Goal: Information Seeking & Learning: Learn about a topic

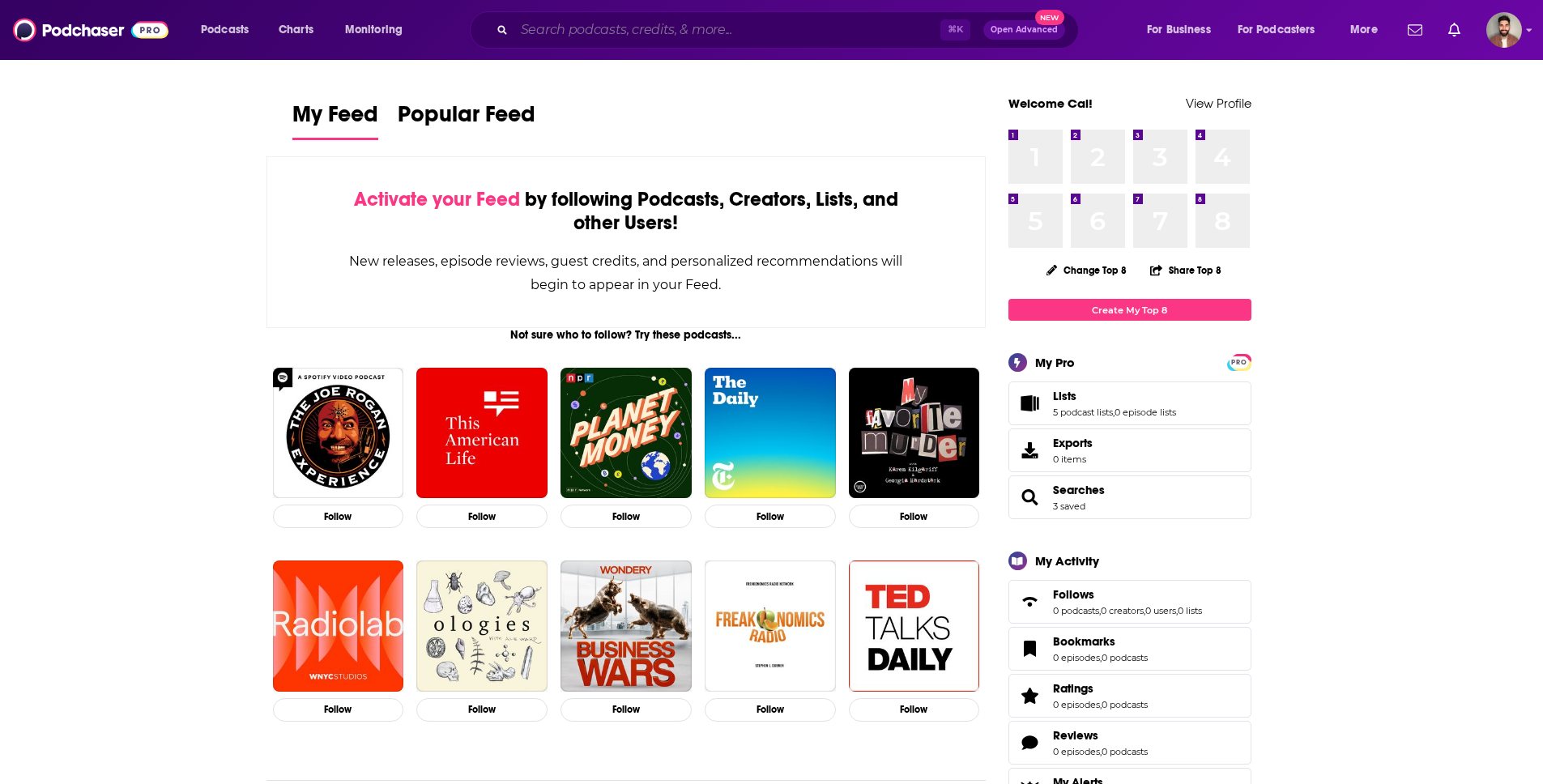
click at [788, 28] on input "Search podcasts, credits, & more..." at bounding box center [727, 30] width 426 height 26
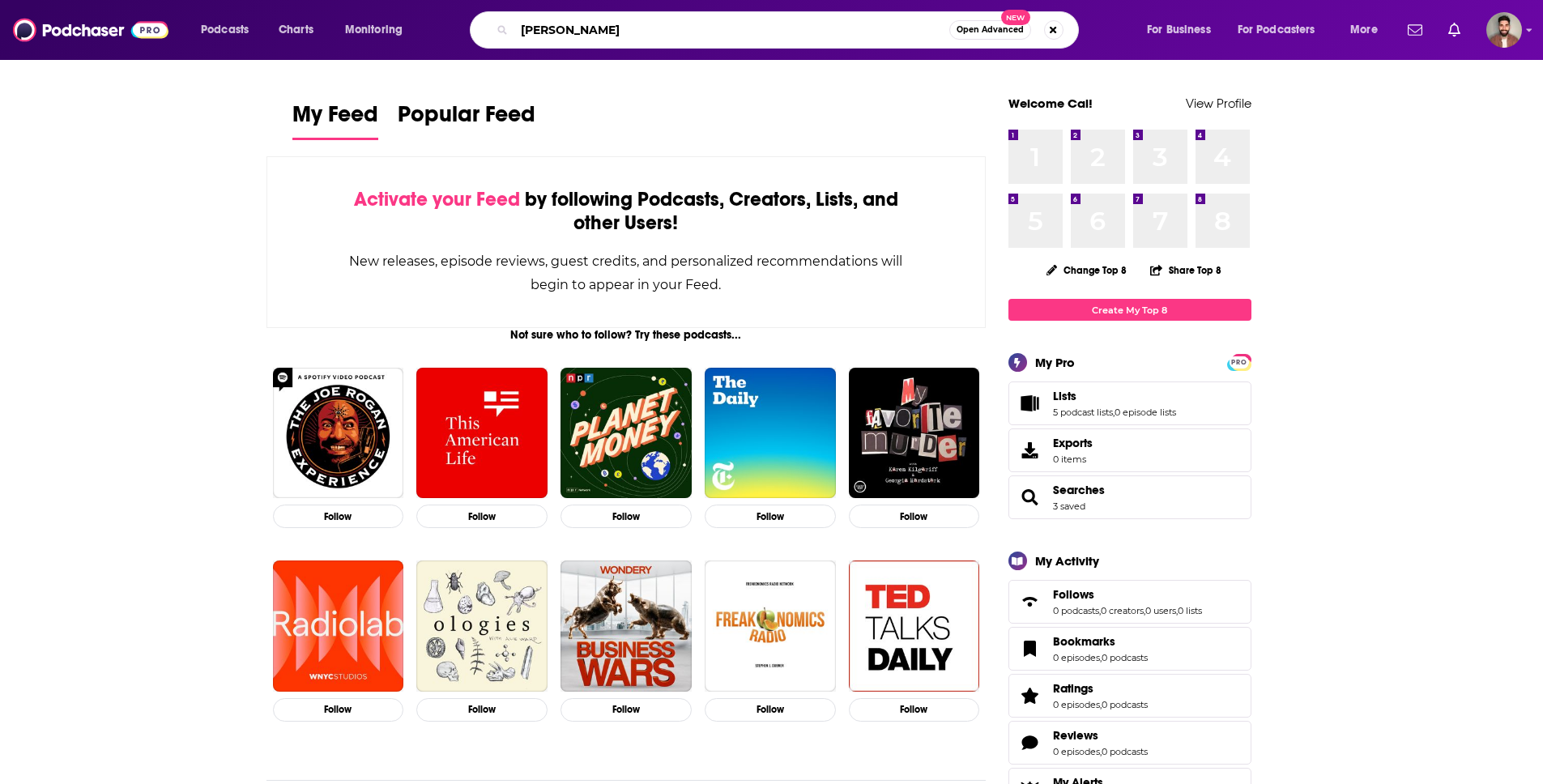
type input "nick luck"
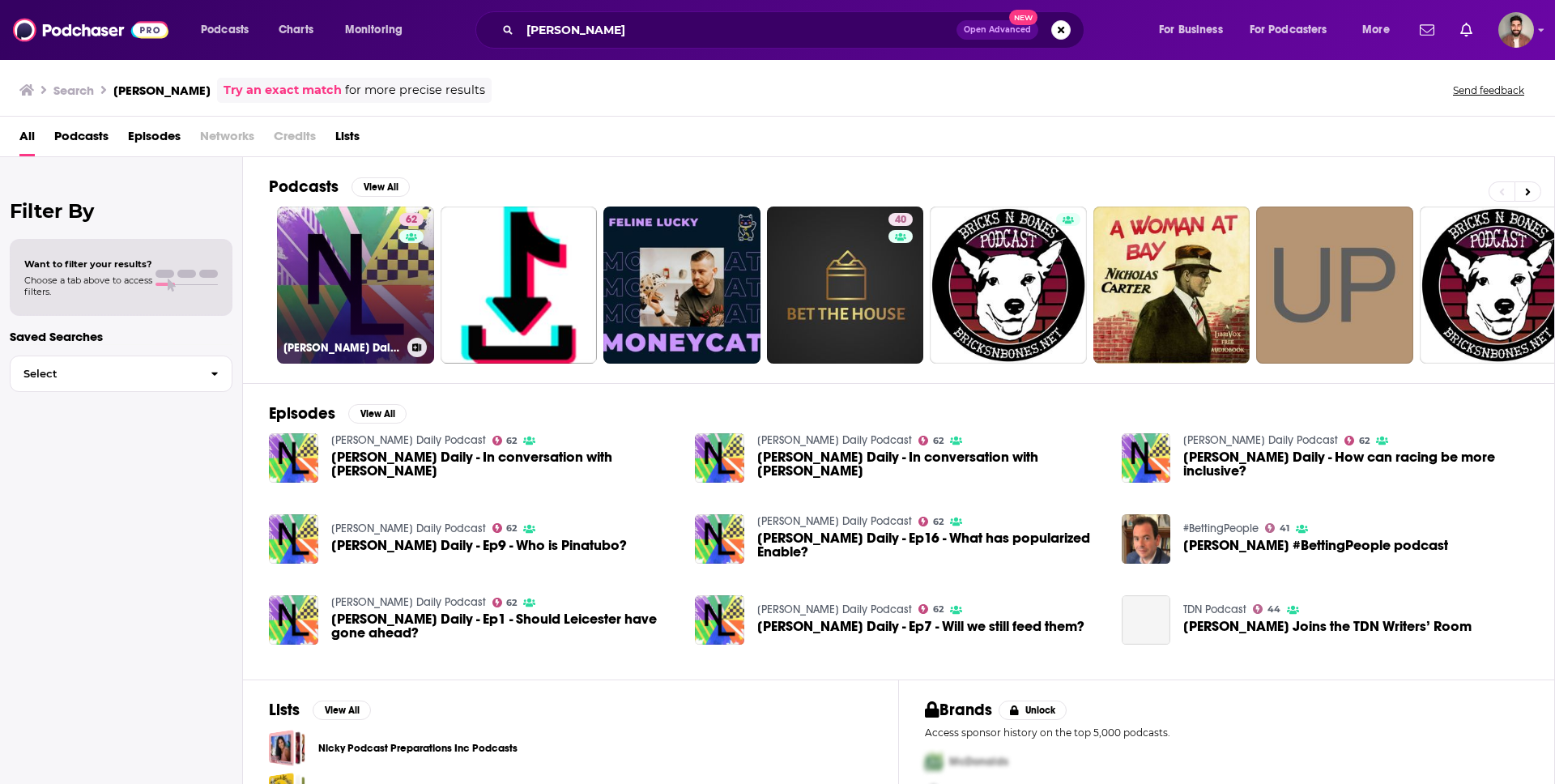
click at [380, 317] on link "62 Nick Luck Daily Podcast" at bounding box center [355, 285] width 157 height 157
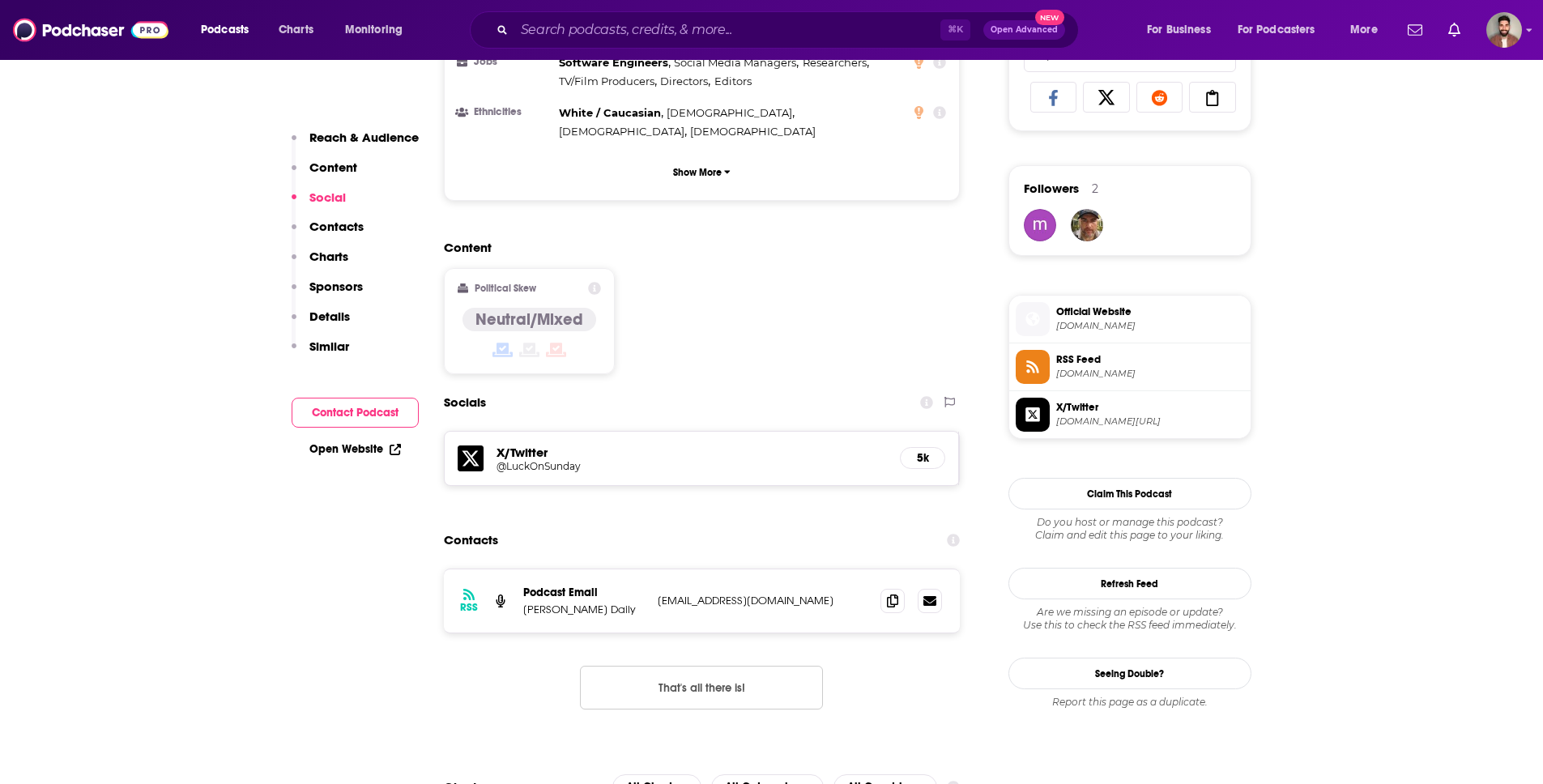
scroll to position [1226, 0]
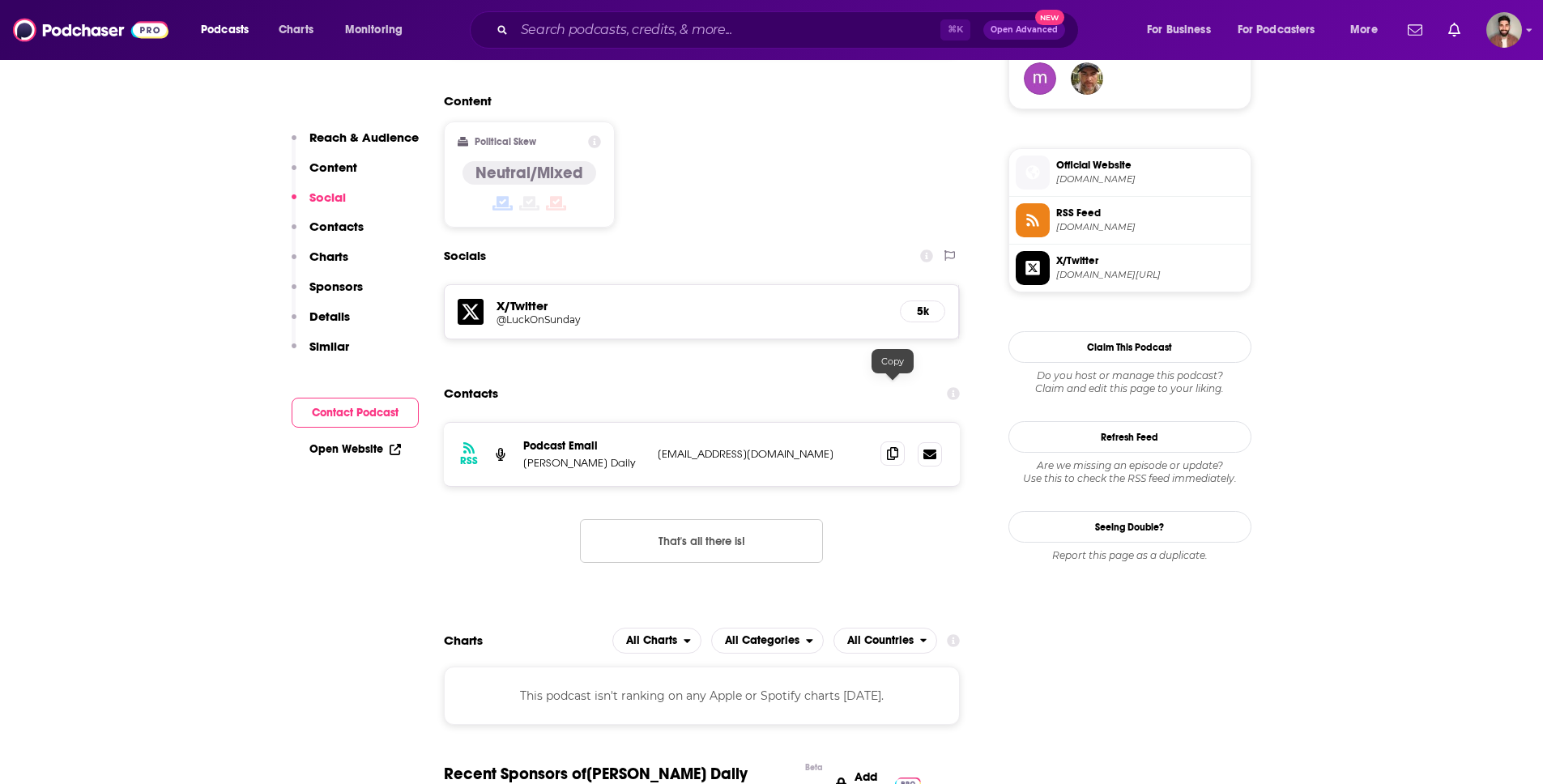
click at [894, 447] on icon at bounding box center [893, 453] width 12 height 13
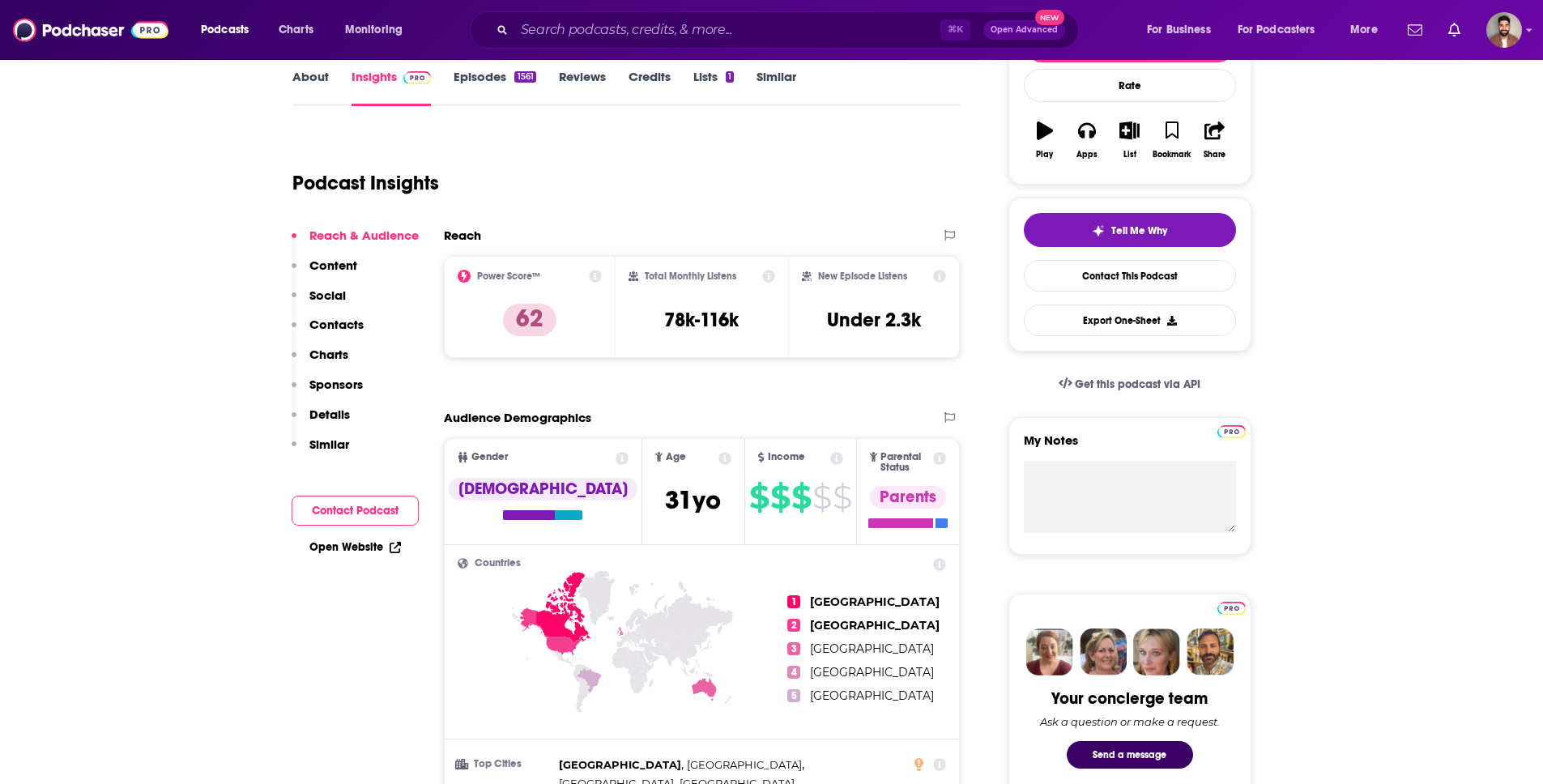
scroll to position [0, 0]
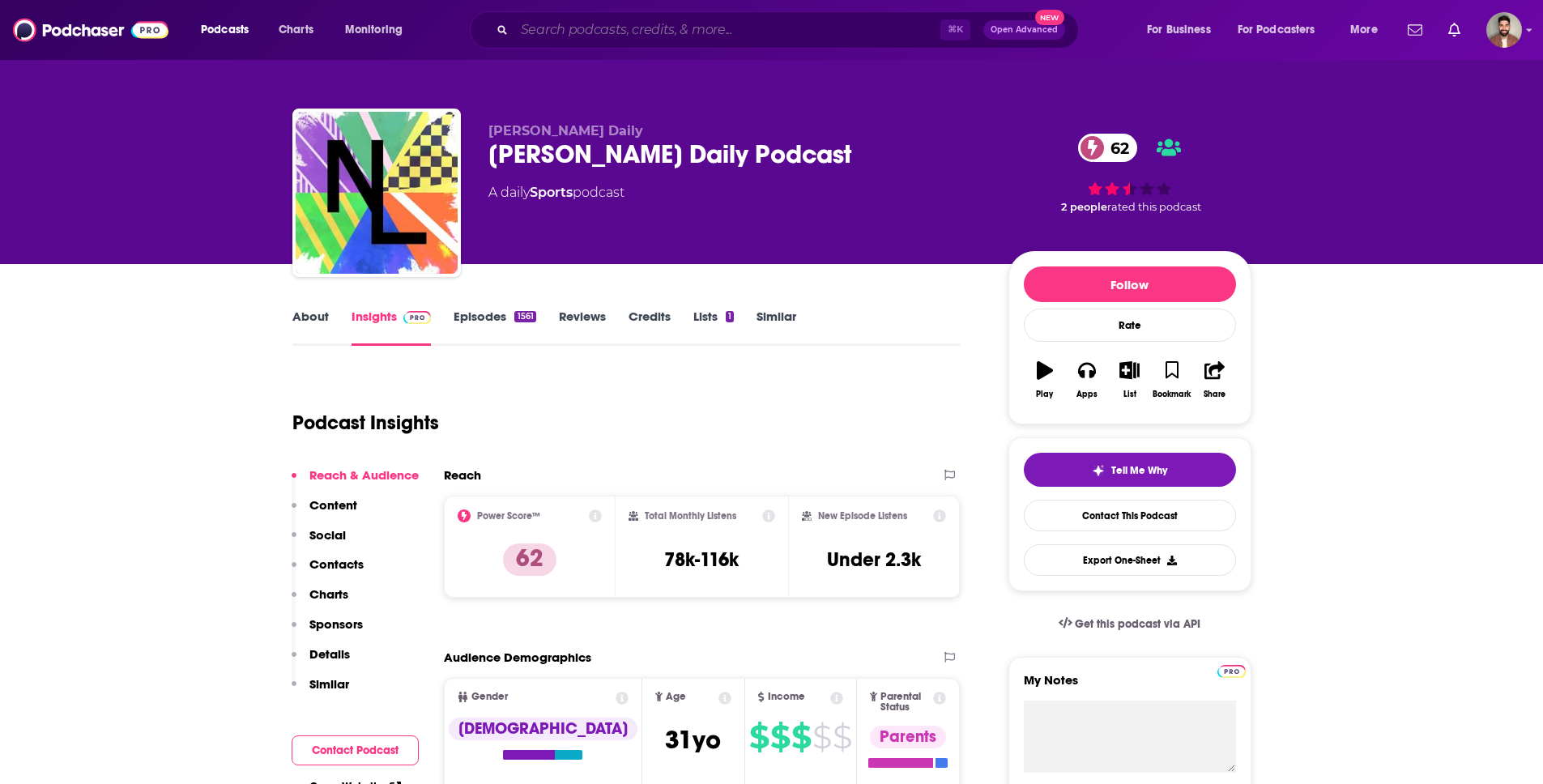
click at [584, 34] on input "Search podcasts, credits, & more..." at bounding box center [727, 30] width 426 height 26
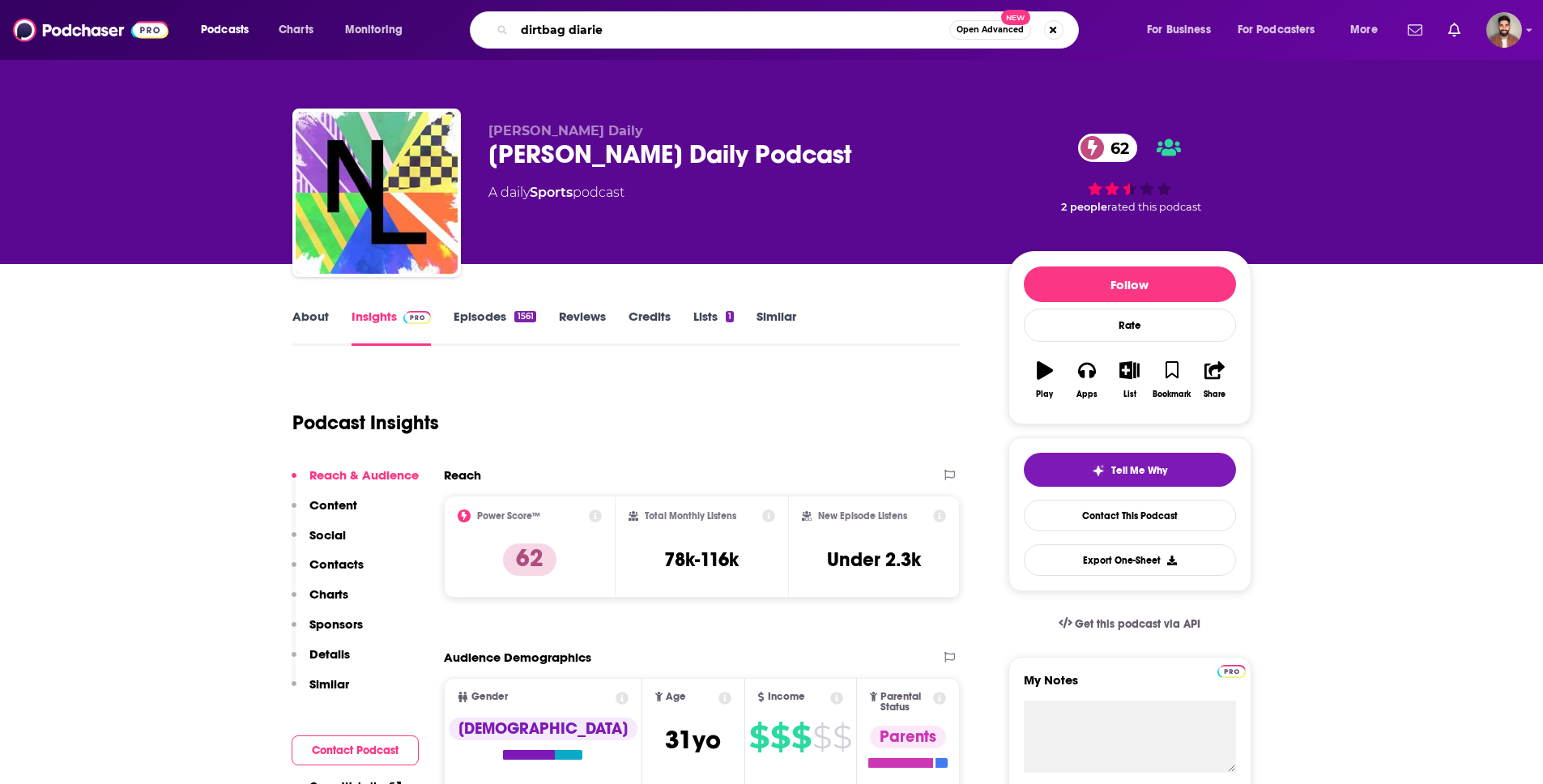
type input "dirtbag diaries"
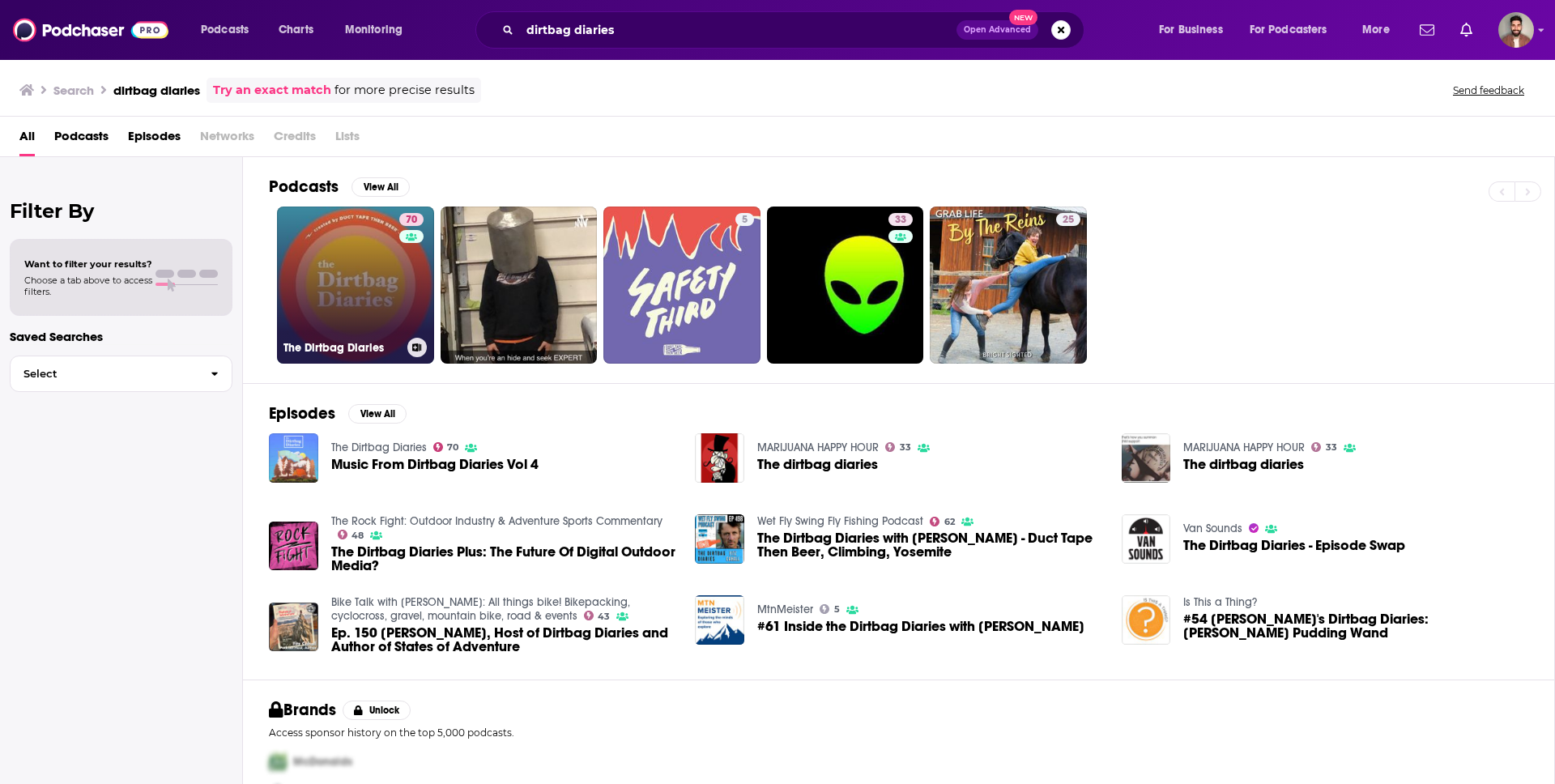
click at [367, 281] on link "70 The Dirtbag Diaries" at bounding box center [355, 285] width 157 height 157
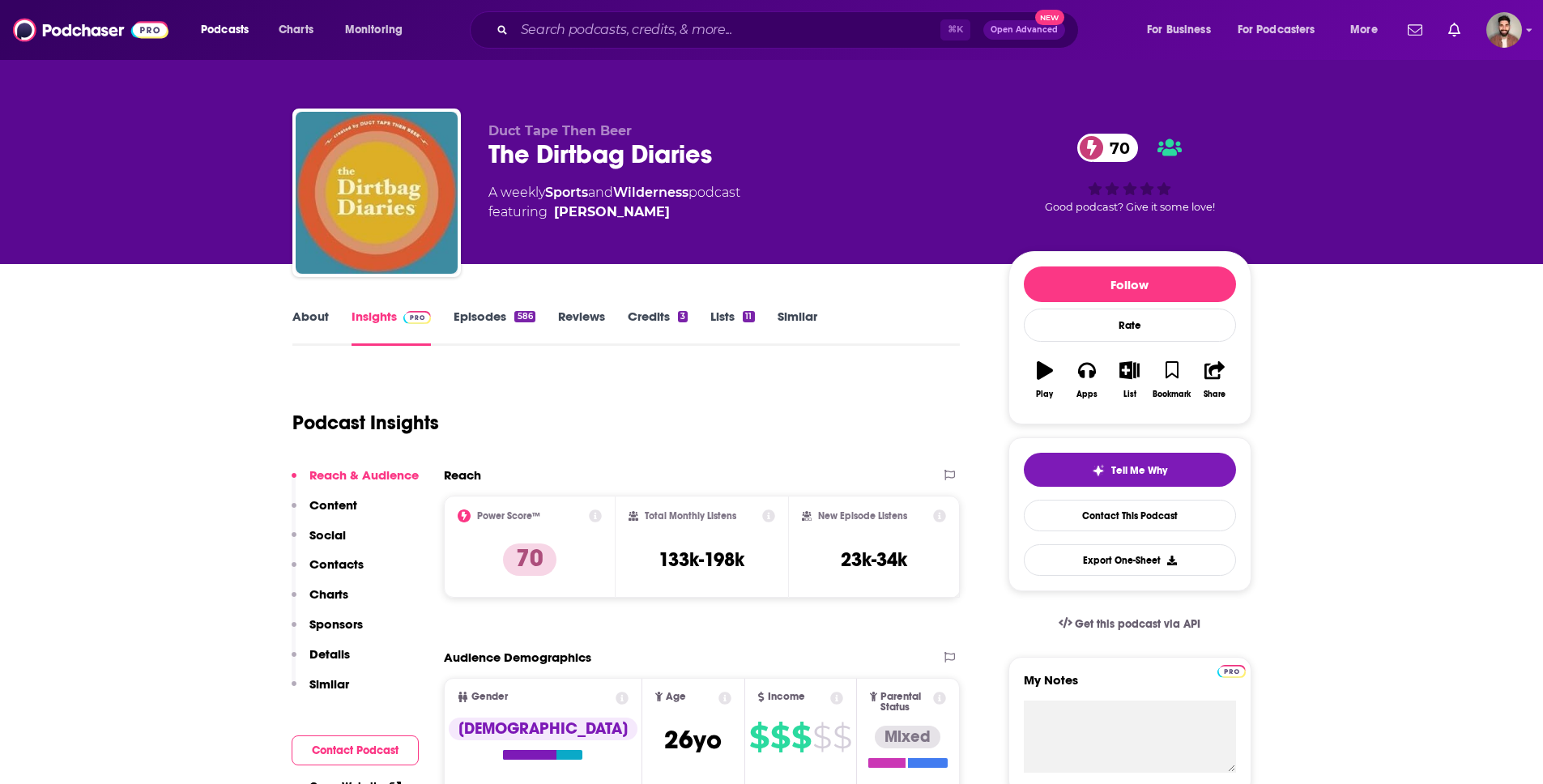
drag, startPoint x: 495, startPoint y: 126, endPoint x: 485, endPoint y: 133, distance: 12.2
click at [495, 126] on span "Duct Tape Then Beer" at bounding box center [560, 131] width 143 height 15
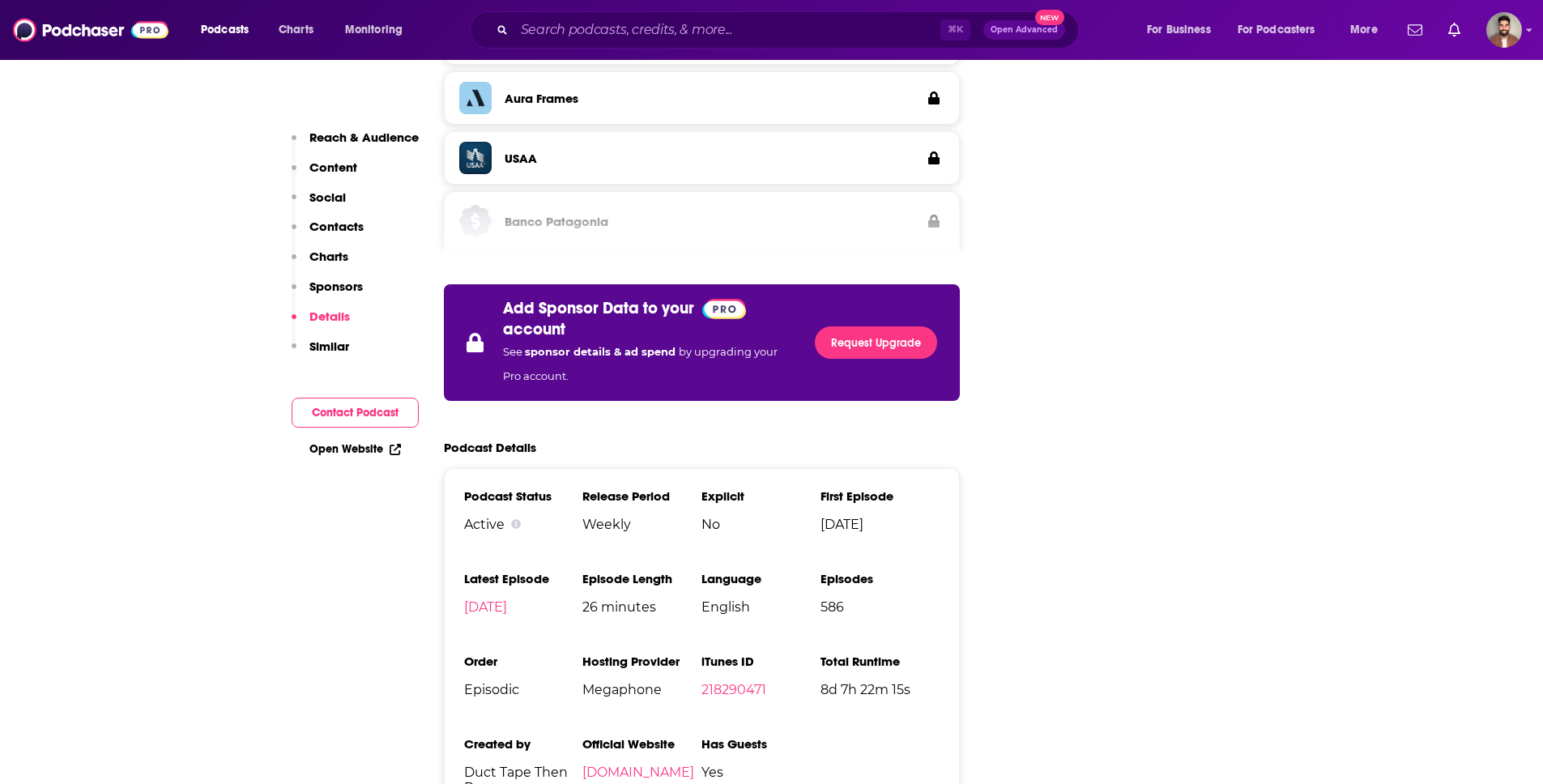
scroll to position [2432, 0]
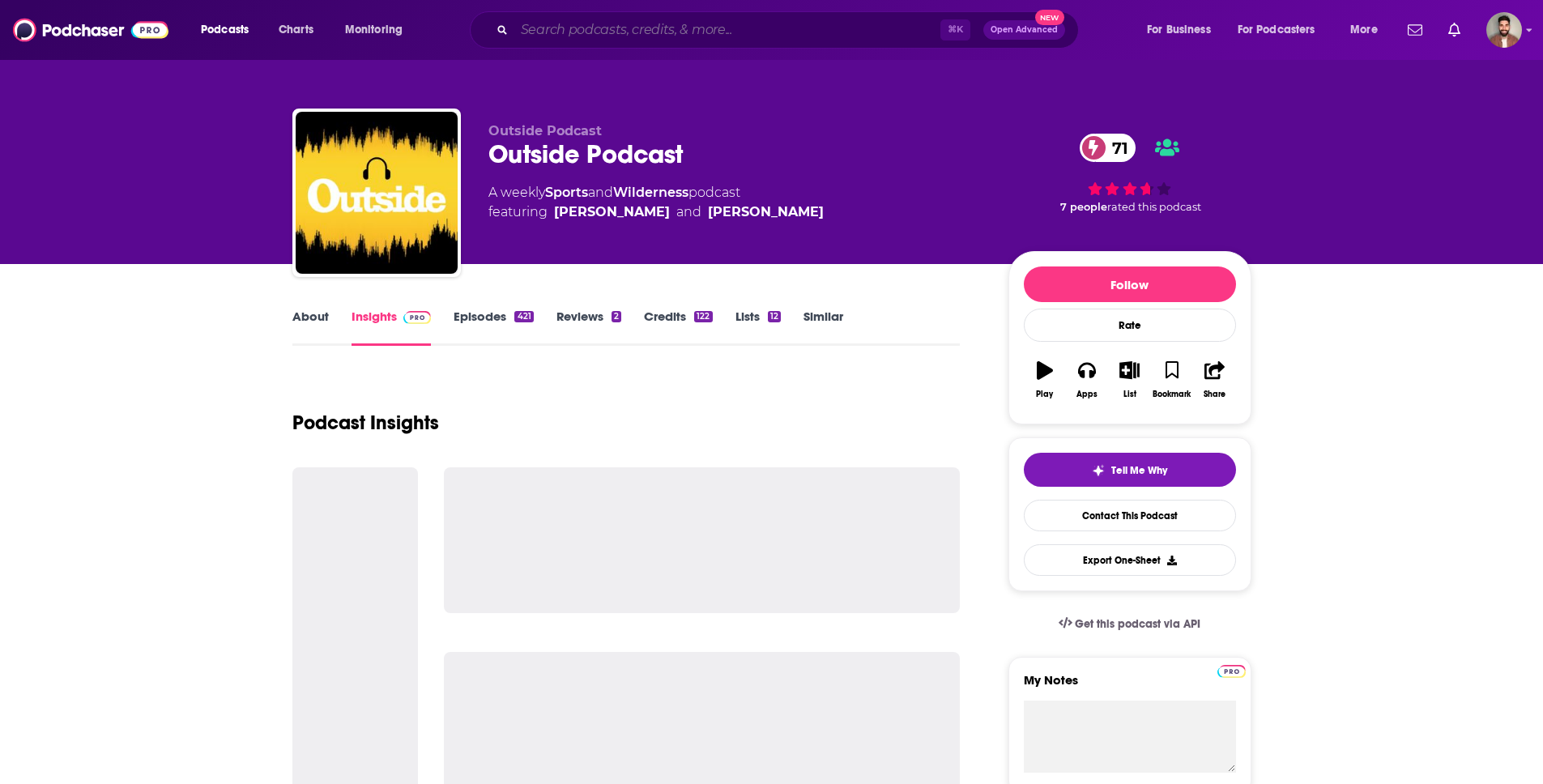
click at [579, 27] on input "Search podcasts, credits, & more..." at bounding box center [727, 30] width 426 height 26
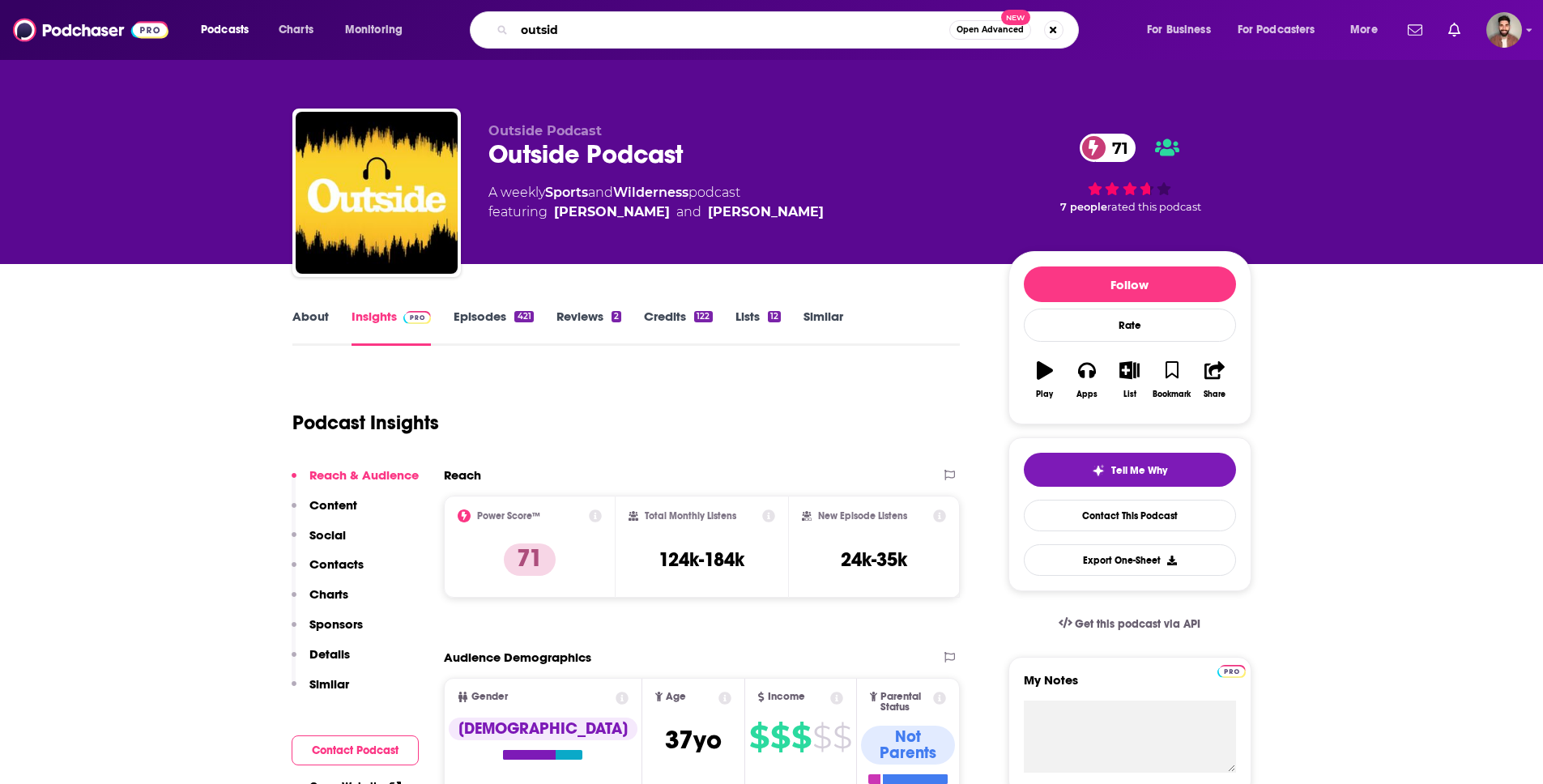
type input "outside"
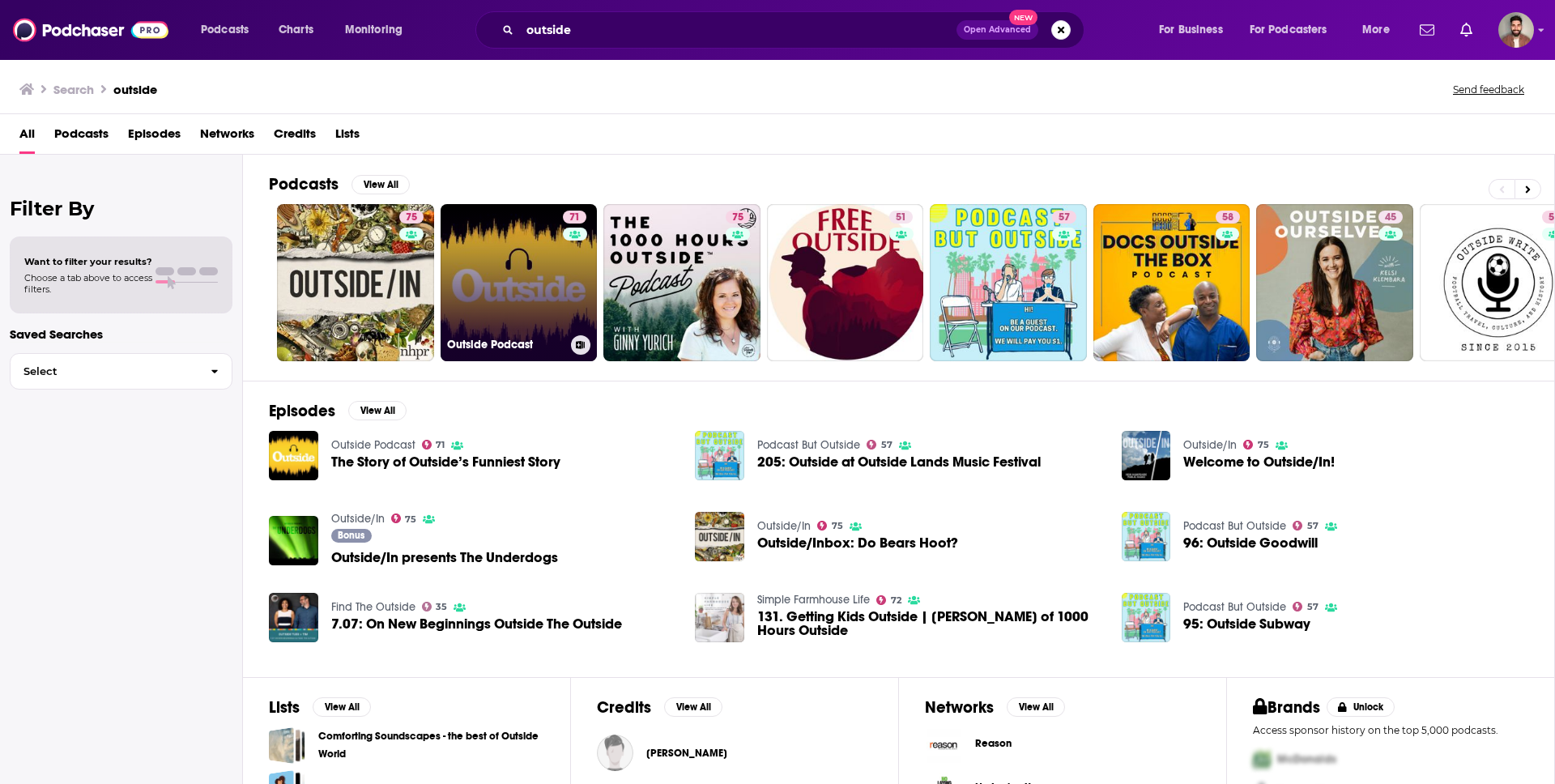
click at [499, 268] on link "71 Outside Podcast" at bounding box center [519, 282] width 157 height 157
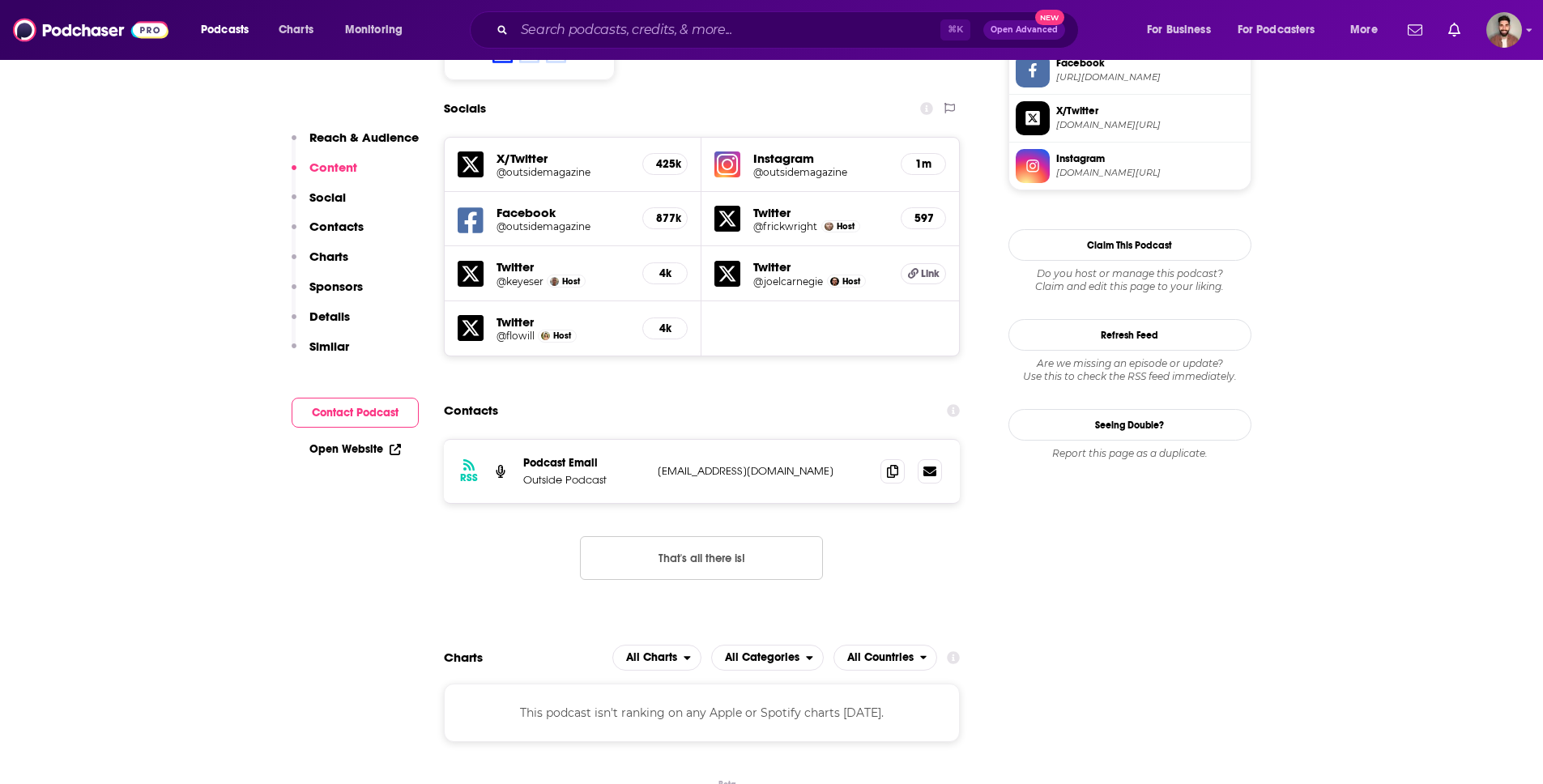
scroll to position [1470, 0]
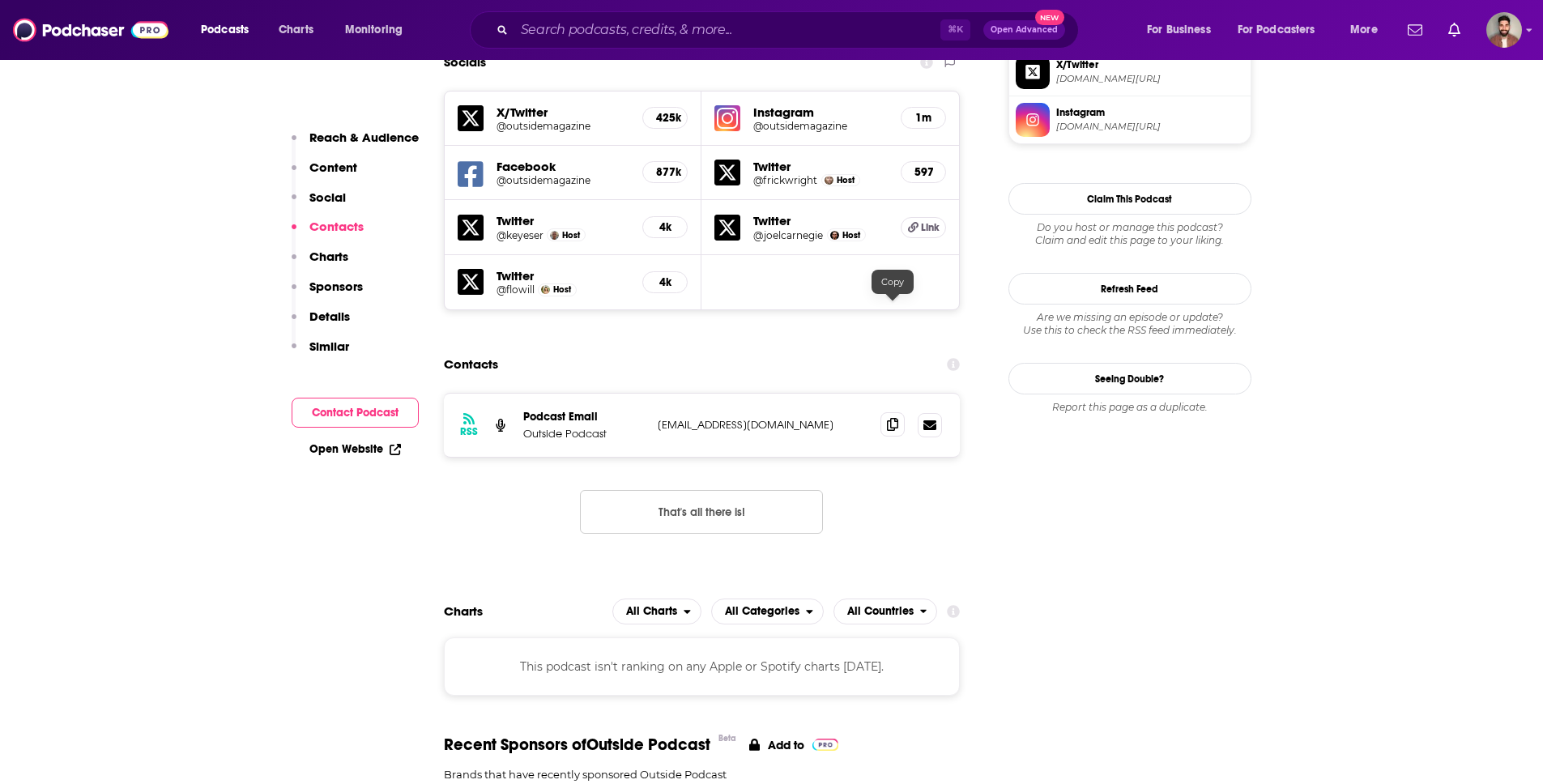
click at [893, 417] on icon at bounding box center [893, 423] width 12 height 13
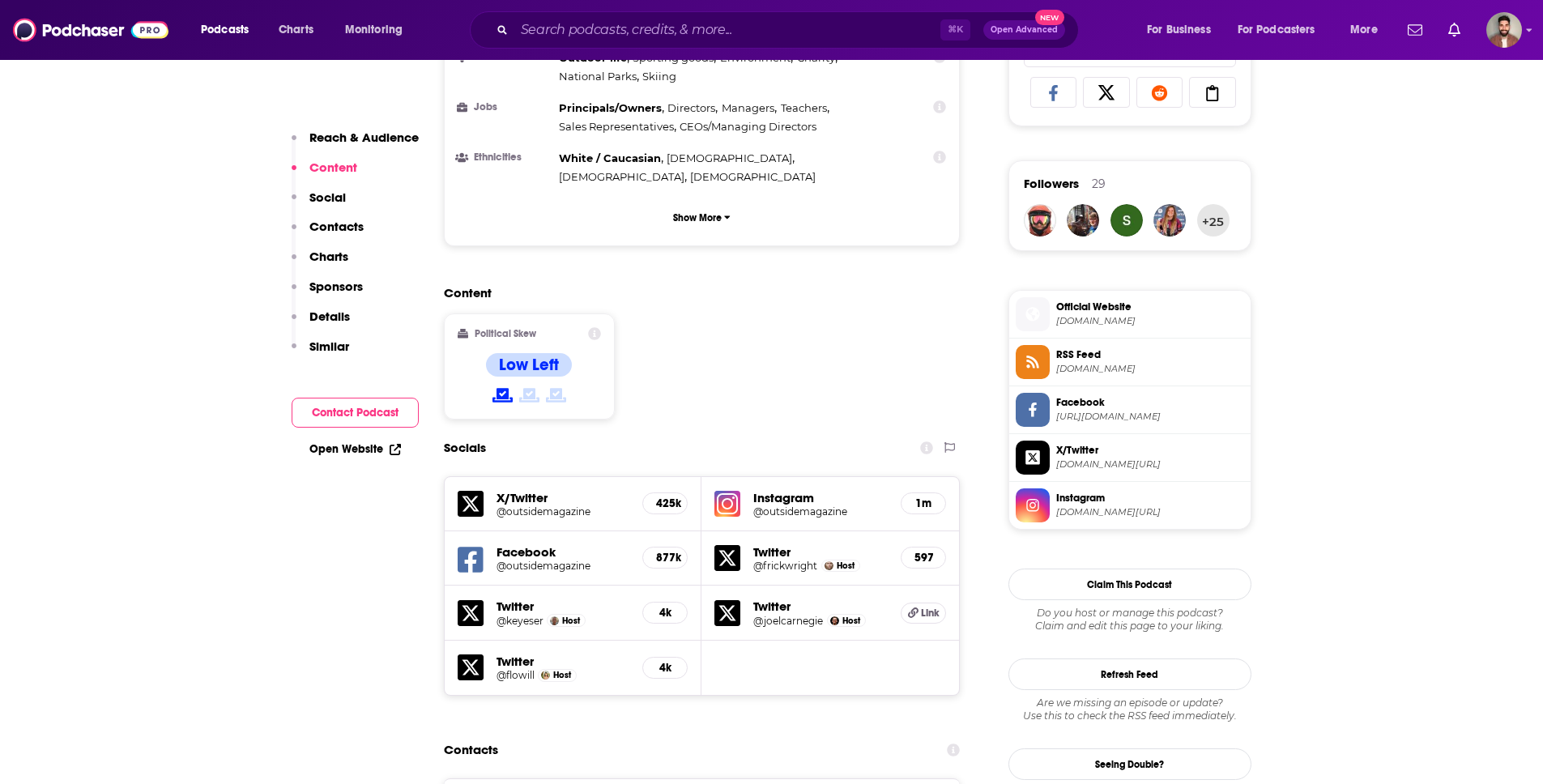
scroll to position [1122, 0]
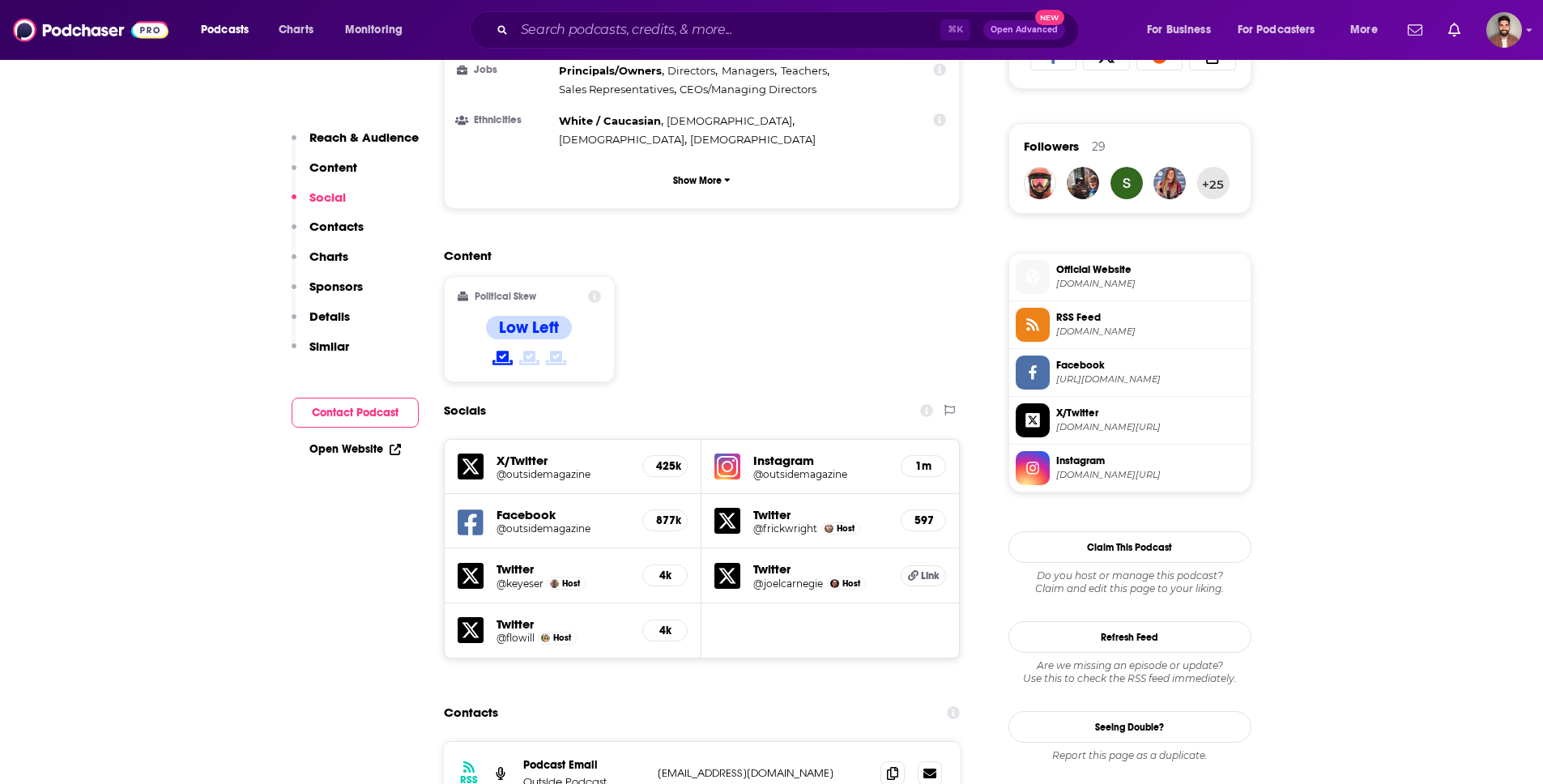
click at [529, 468] on h5 "@outsidemagazine" at bounding box center [563, 474] width 134 height 13
click at [762, 453] on h5 "Instagram" at bounding box center [821, 461] width 135 height 15
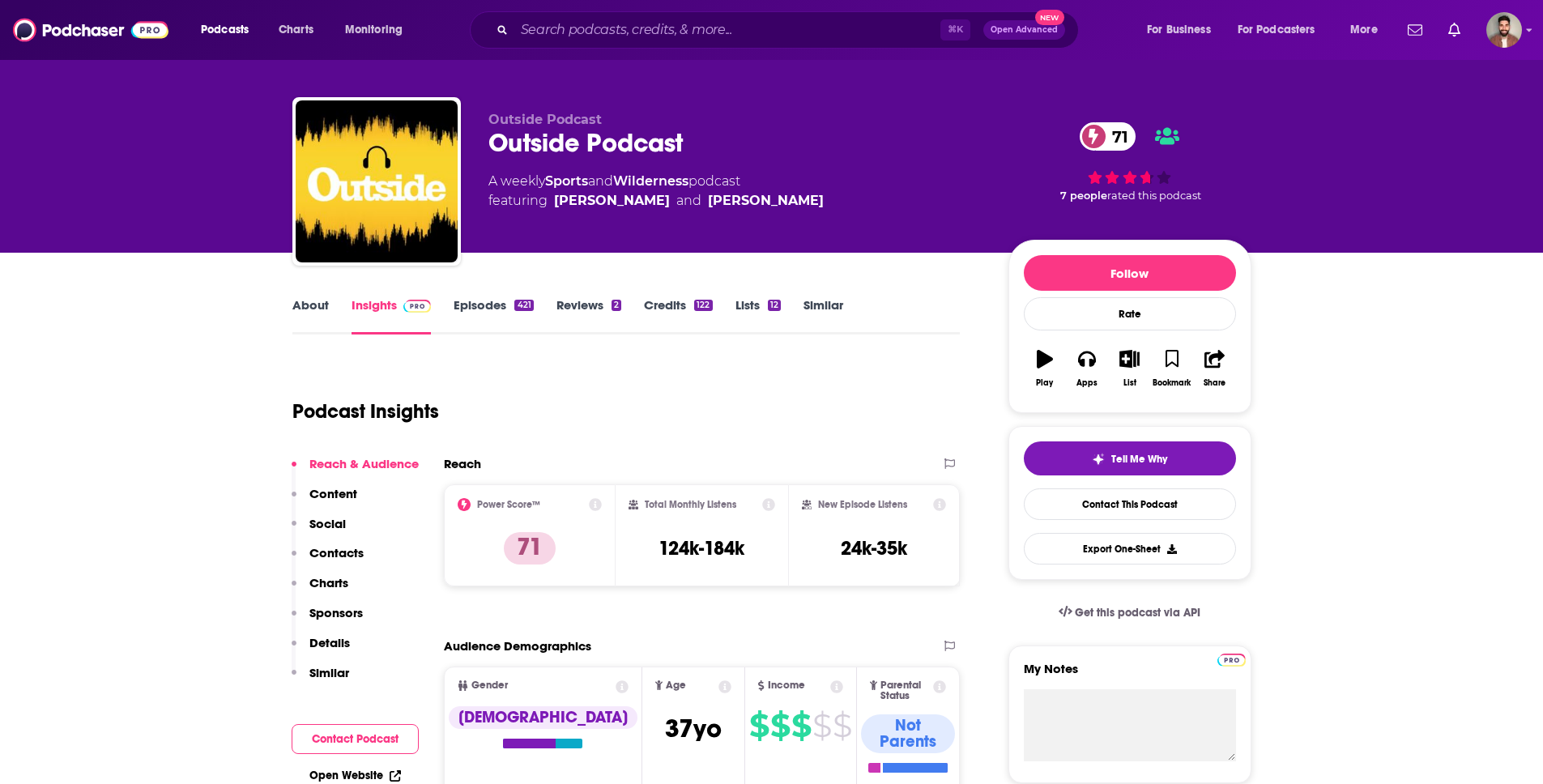
scroll to position [0, 0]
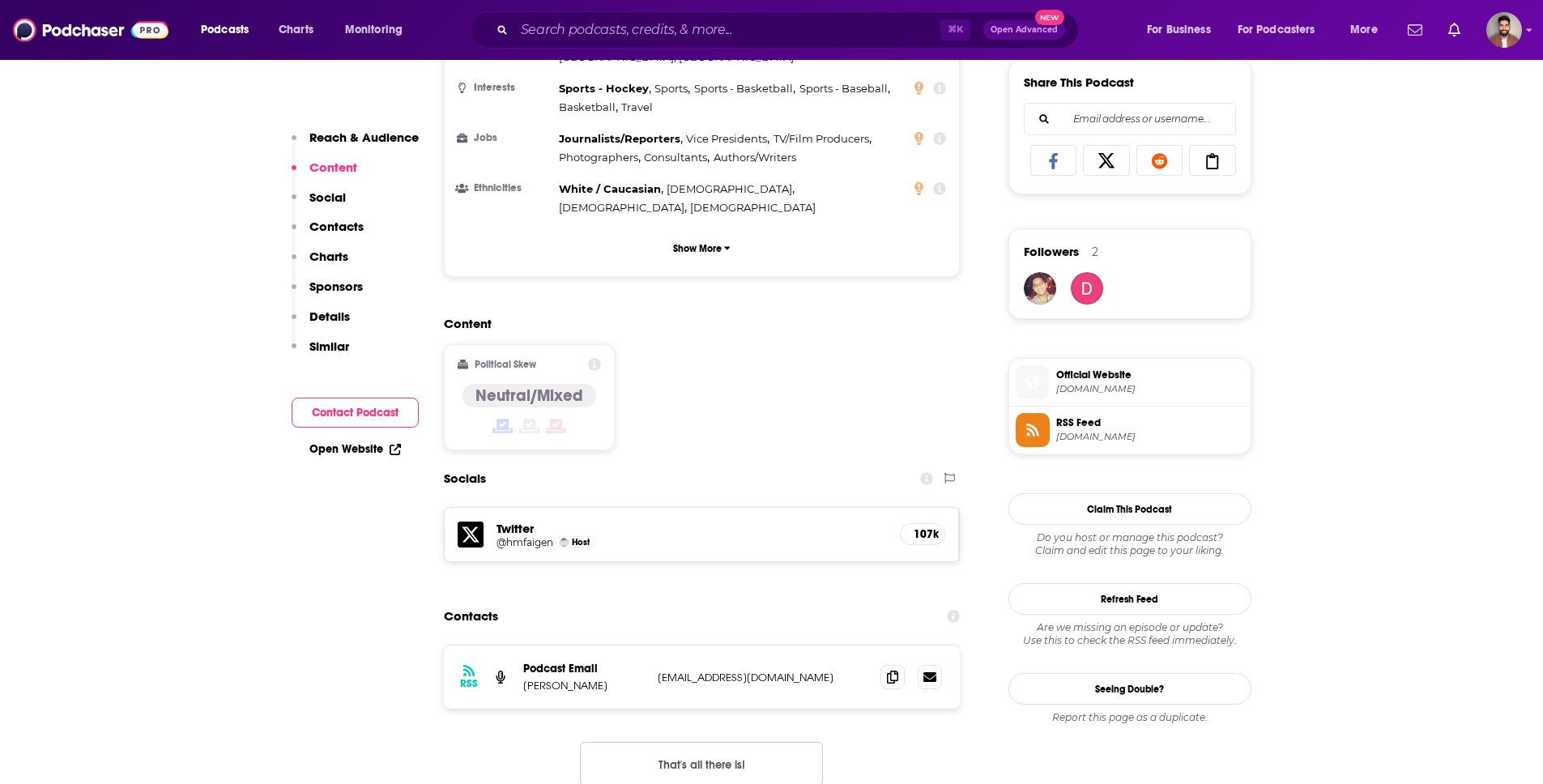
scroll to position [1018, 0]
click at [515, 519] on h5 "Twitter" at bounding box center [692, 527] width 392 height 15
click at [515, 535] on h5 "@hmfaigen" at bounding box center [524, 541] width 57 height 13
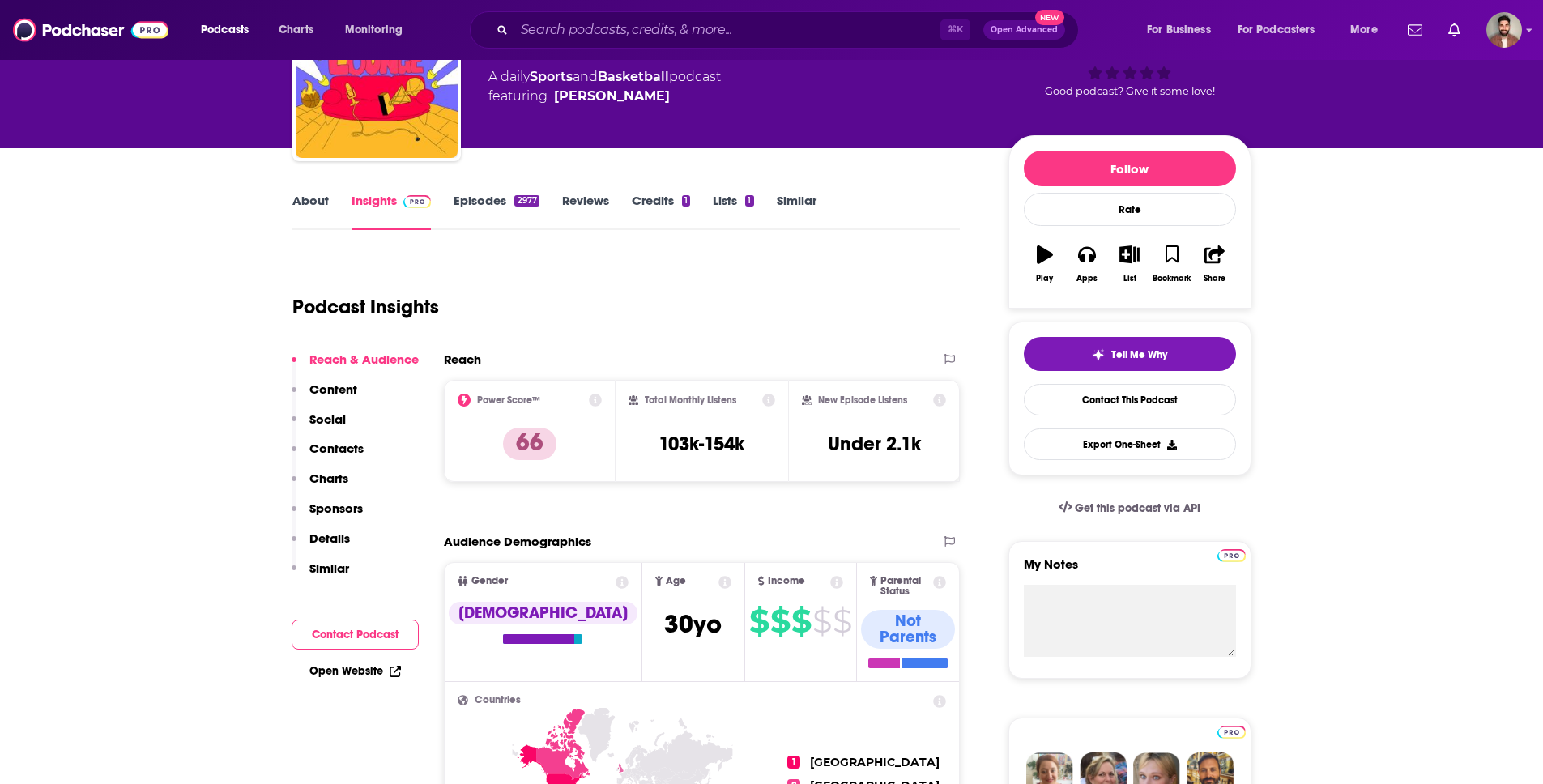
scroll to position [0, 0]
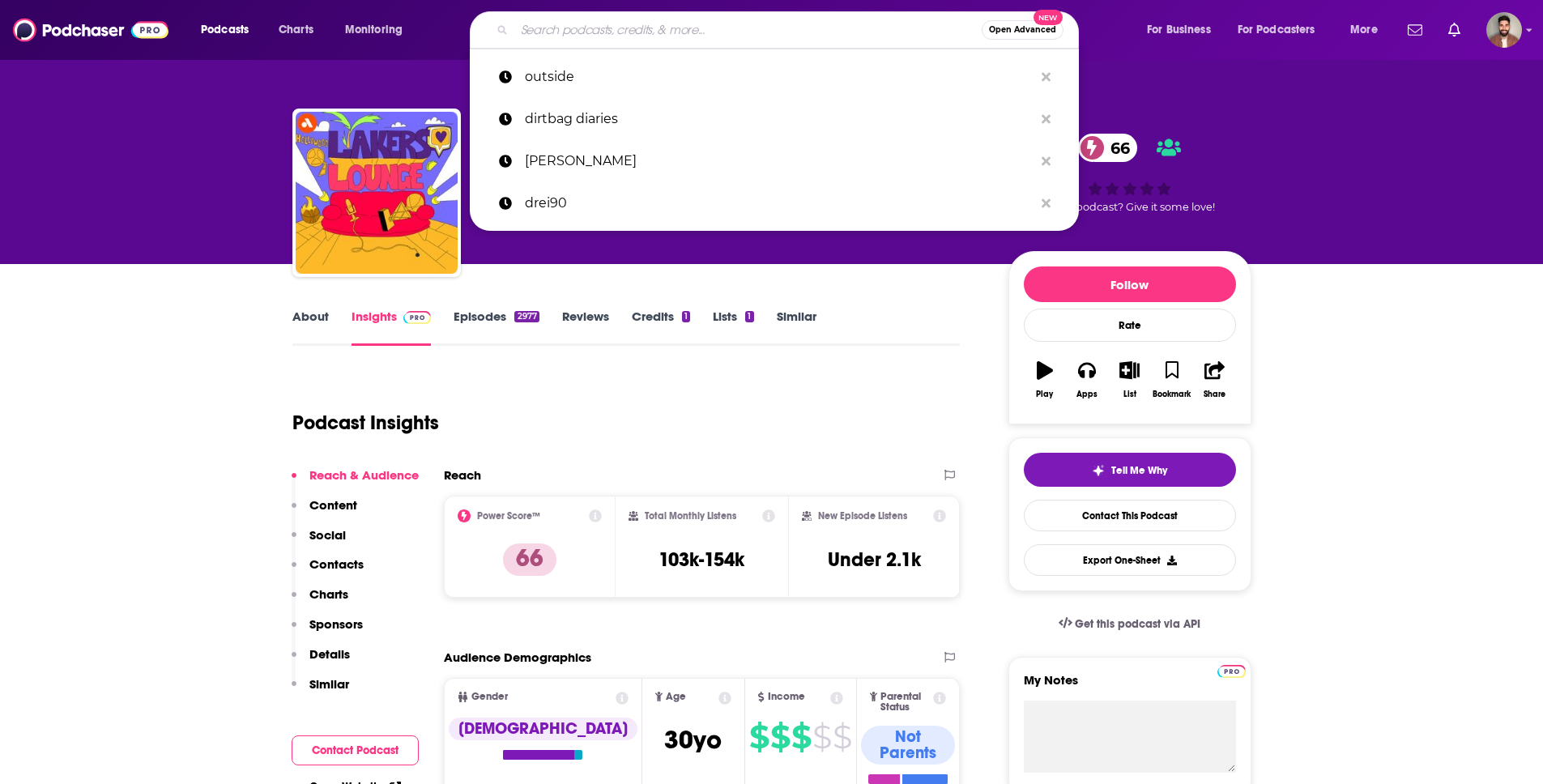
click at [584, 19] on input "Search podcasts, credits, & more..." at bounding box center [748, 30] width 468 height 26
click at [581, 74] on p "outside" at bounding box center [778, 77] width 509 height 42
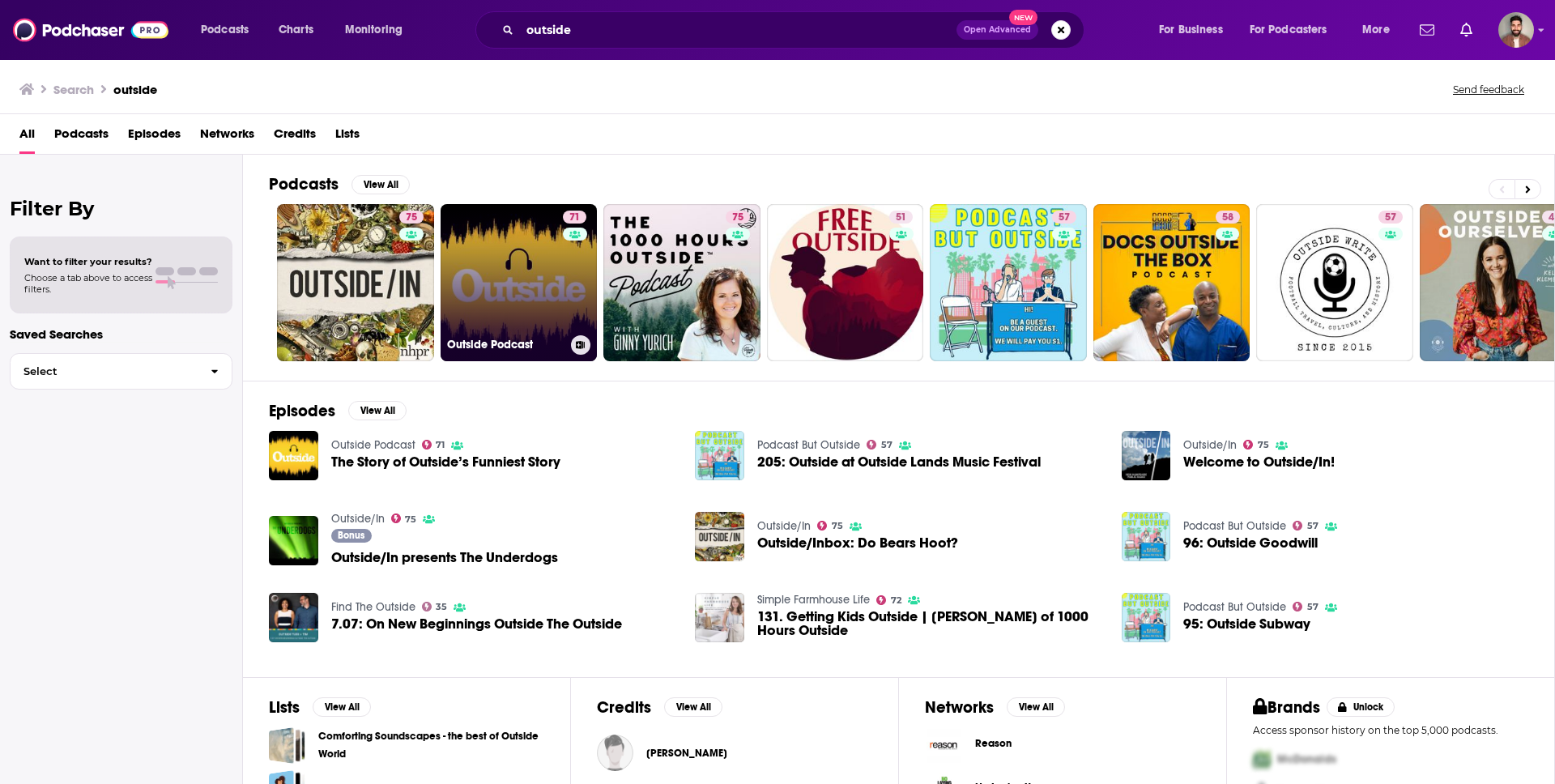
click at [493, 266] on link "71 Outside Podcast" at bounding box center [519, 282] width 157 height 157
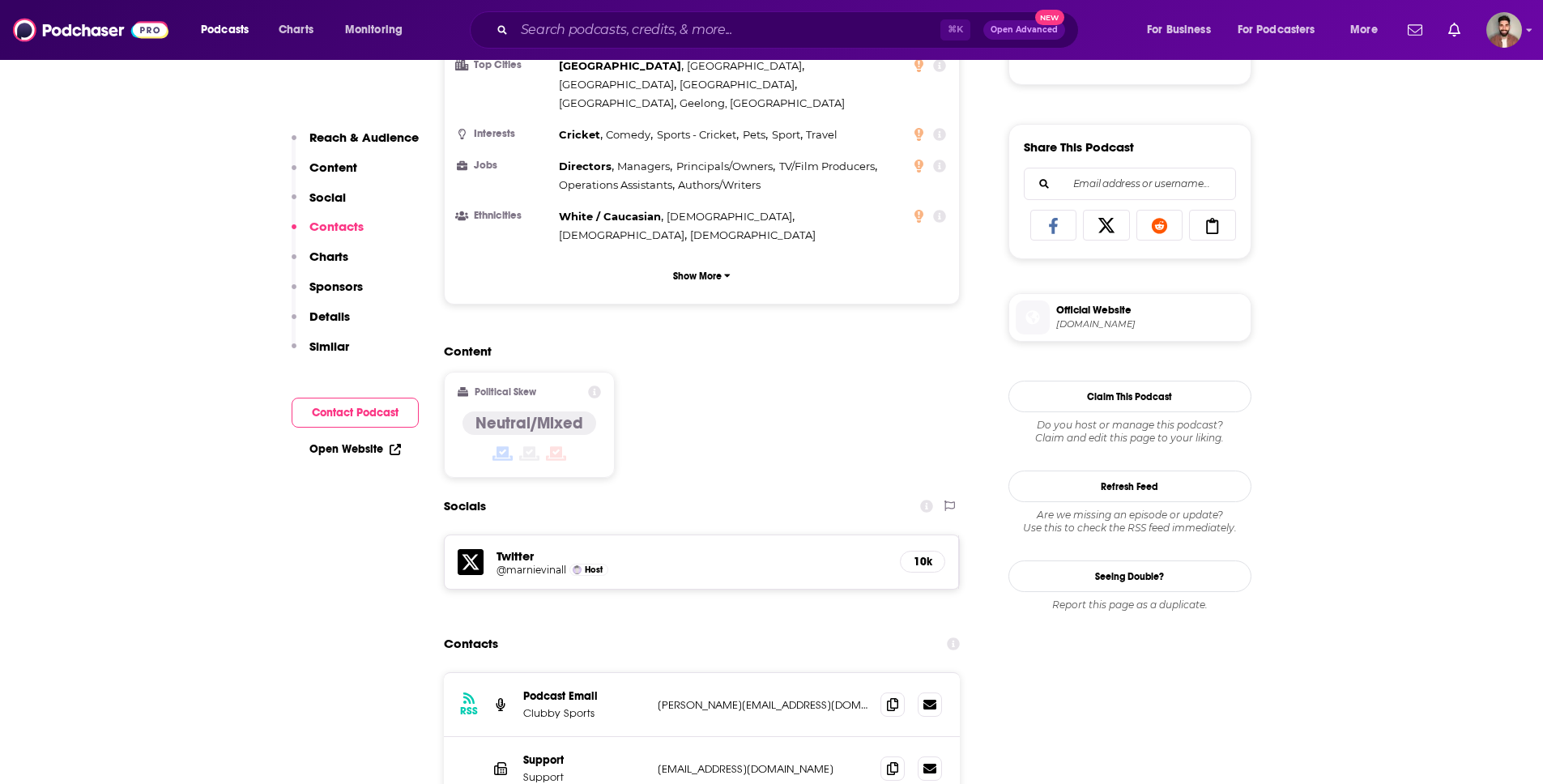
scroll to position [1311, 0]
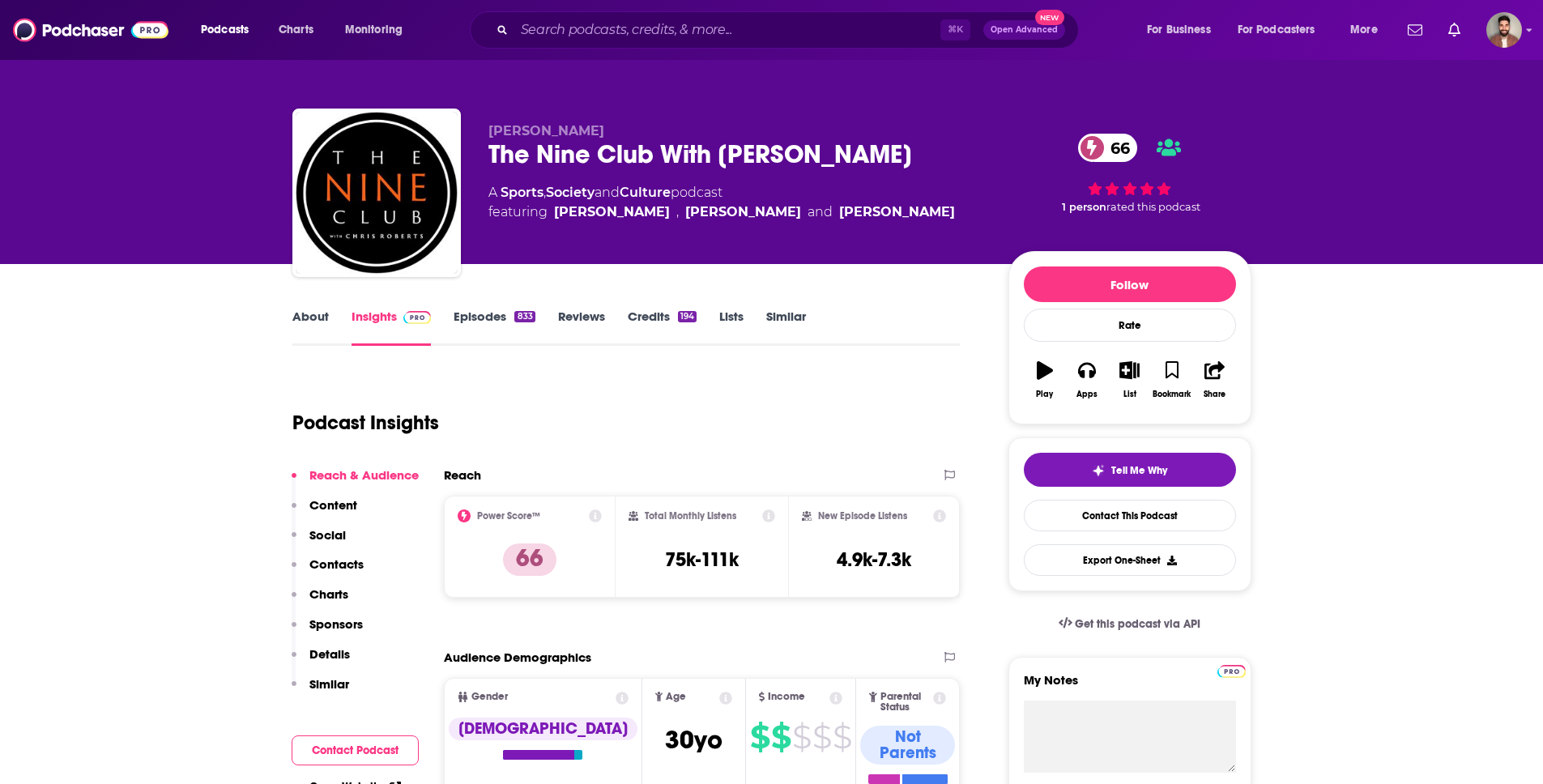
scroll to position [152, 0]
